Goal: Task Accomplishment & Management: Manage account settings

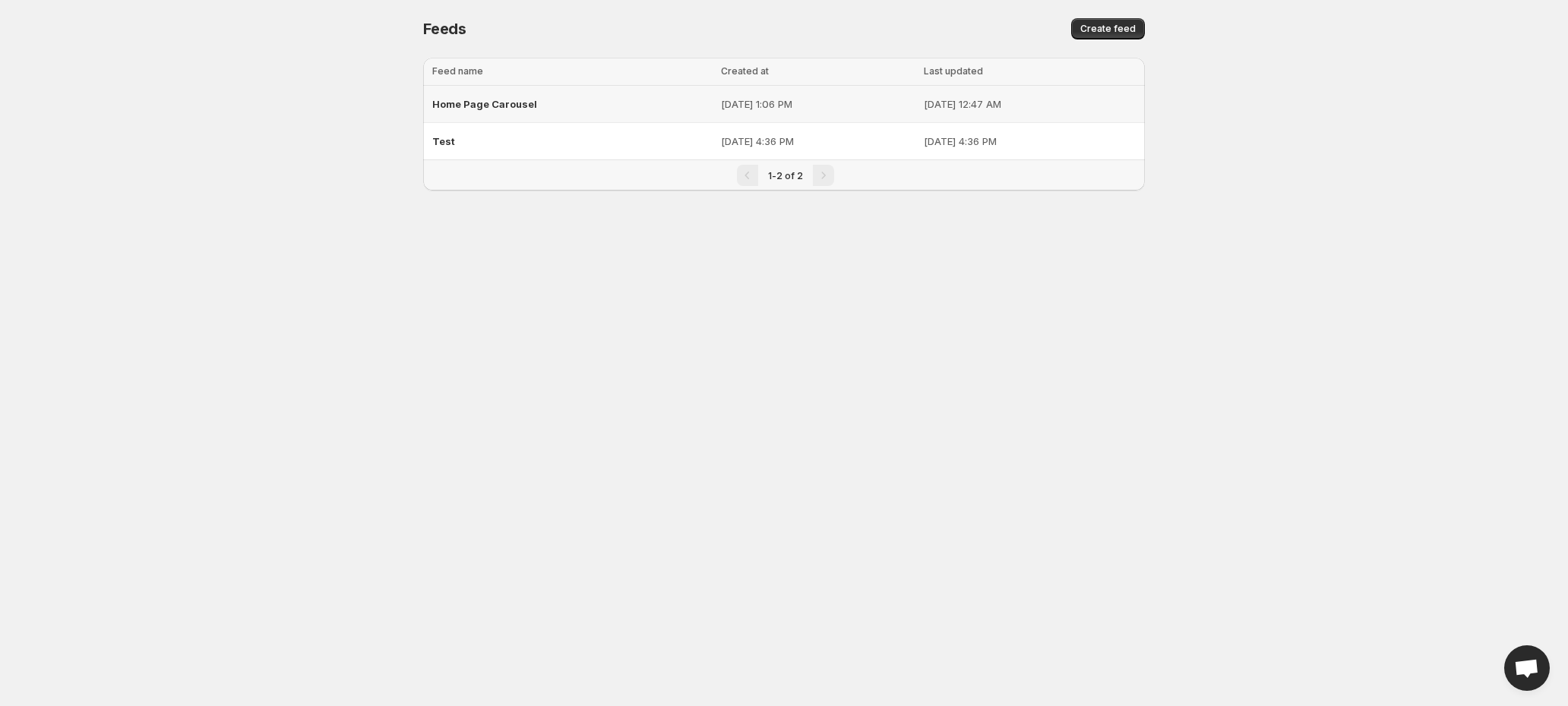
click at [449, 102] on span "Home Page Carousel" at bounding box center [485, 103] width 105 height 13
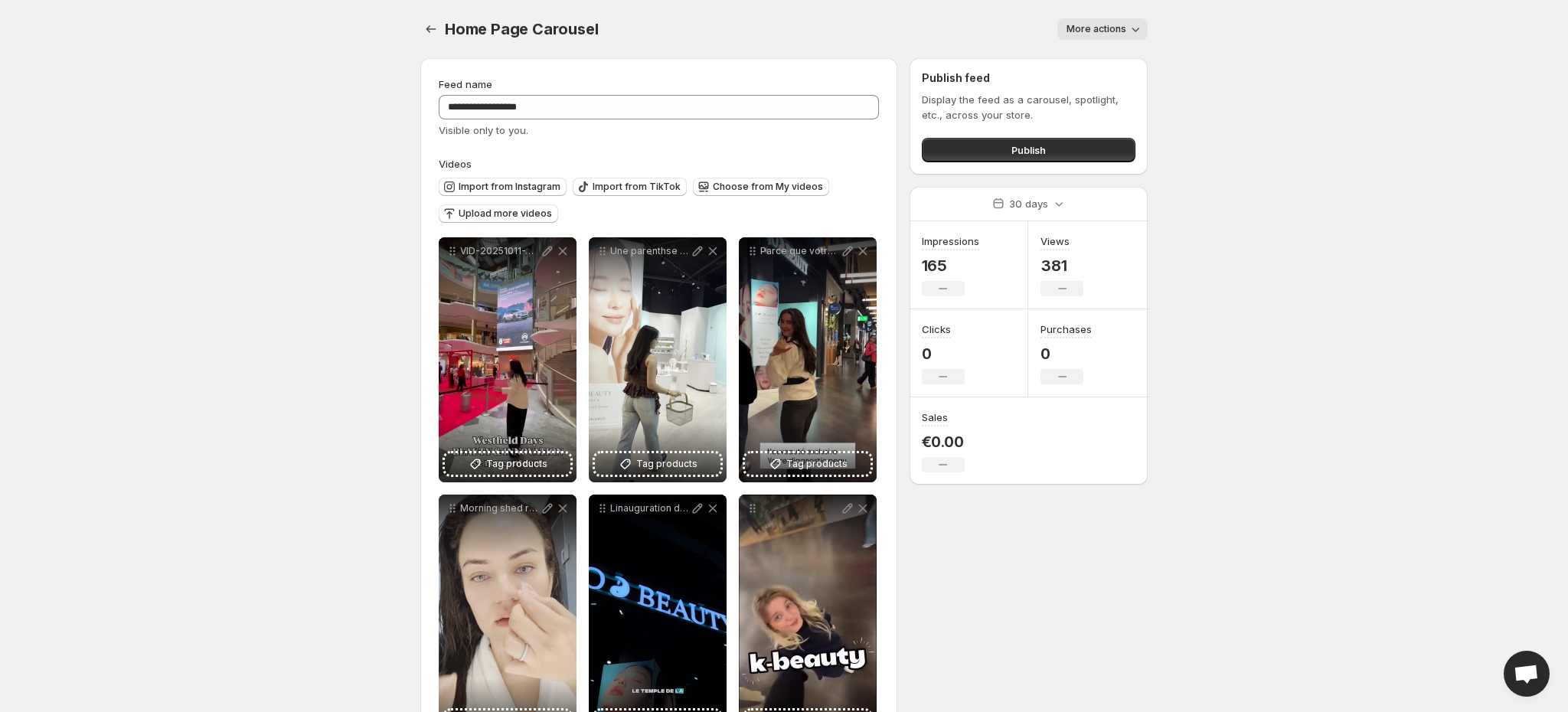
click at [1108, 30] on span "More actions" at bounding box center [1096, 29] width 60 height 13
click at [1303, 179] on body "**********" at bounding box center [784, 356] width 1568 height 712
